Goal: Task Accomplishment & Management: Use online tool/utility

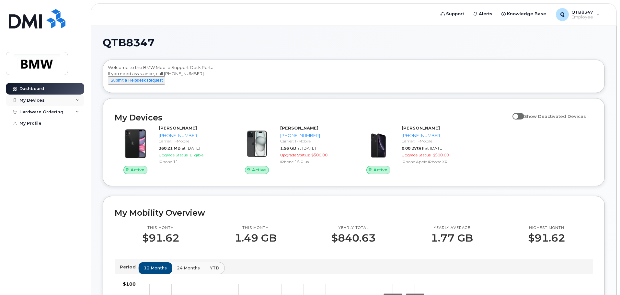
click at [53, 99] on div "My Devices" at bounding box center [45, 101] width 78 height 12
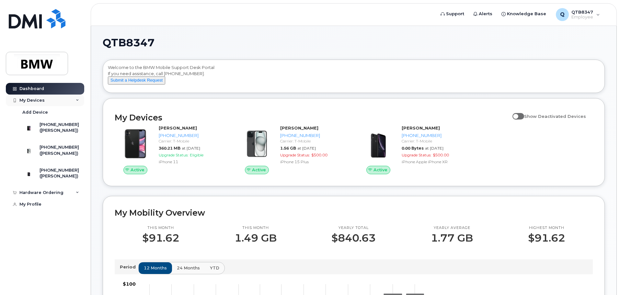
click at [53, 99] on div "My Devices" at bounding box center [45, 101] width 78 height 12
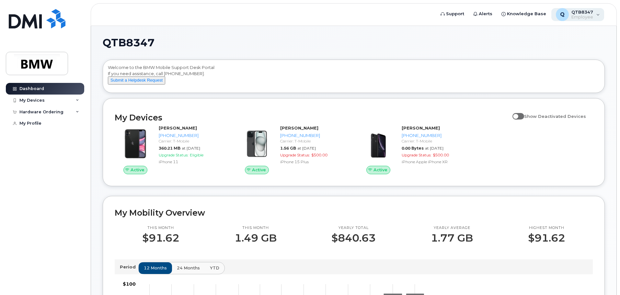
click at [598, 16] on div "Q QTB8347 Employee" at bounding box center [578, 14] width 53 height 13
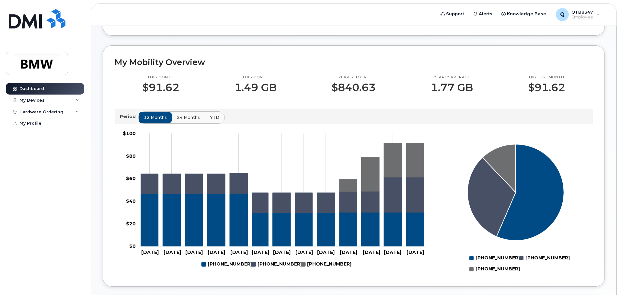
scroll to position [162, 0]
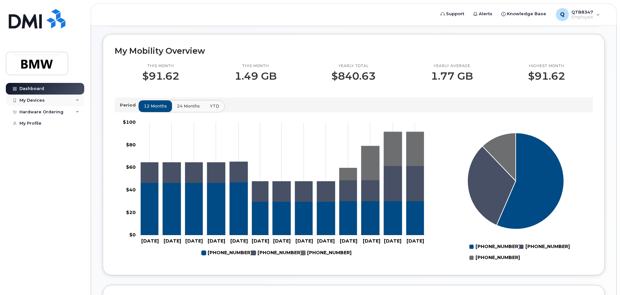
click at [43, 103] on div "My Devices" at bounding box center [45, 101] width 78 height 12
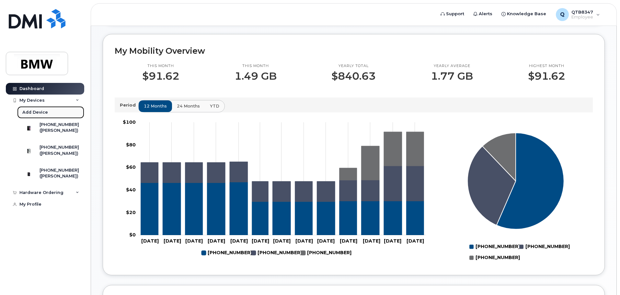
click at [47, 112] on link "Add Device" at bounding box center [50, 112] width 67 height 12
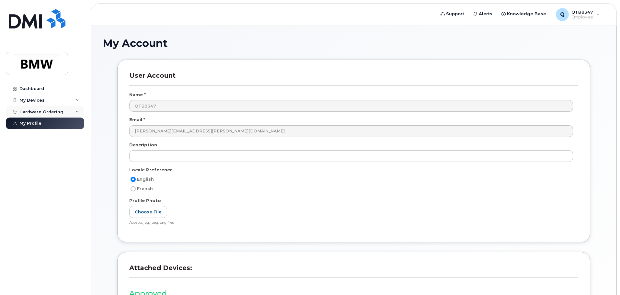
click at [80, 111] on div "Hardware Ordering" at bounding box center [45, 112] width 78 height 12
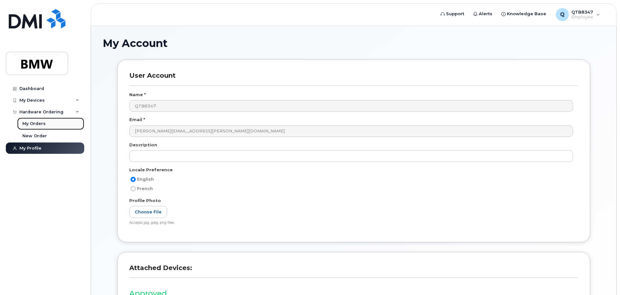
click at [40, 124] on div "My Orders" at bounding box center [33, 124] width 23 height 6
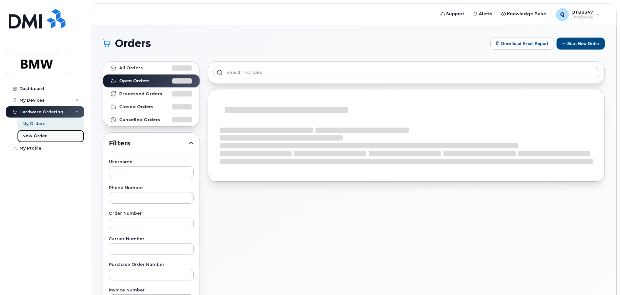
click at [42, 139] on link "New Order" at bounding box center [50, 136] width 67 height 12
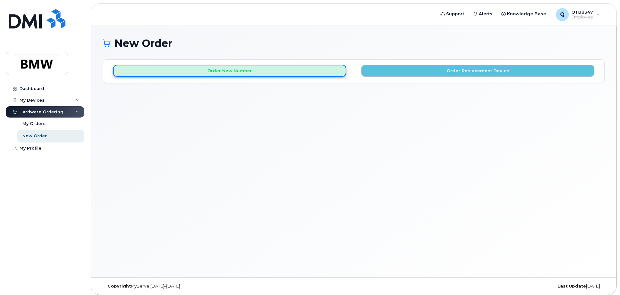
click at [262, 72] on button "Order New Number" at bounding box center [229, 71] width 233 height 12
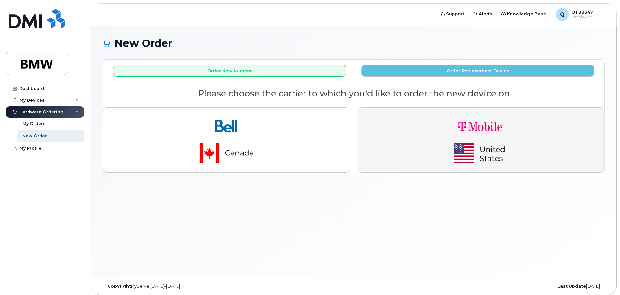
click at [481, 138] on img "button" at bounding box center [481, 140] width 91 height 54
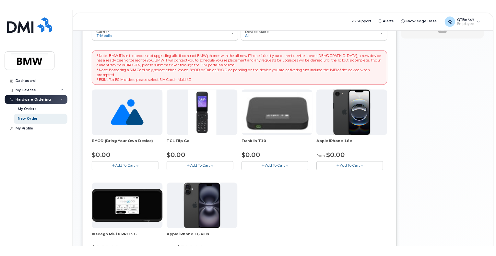
scroll to position [65, 0]
